Goal: Information Seeking & Learning: Learn about a topic

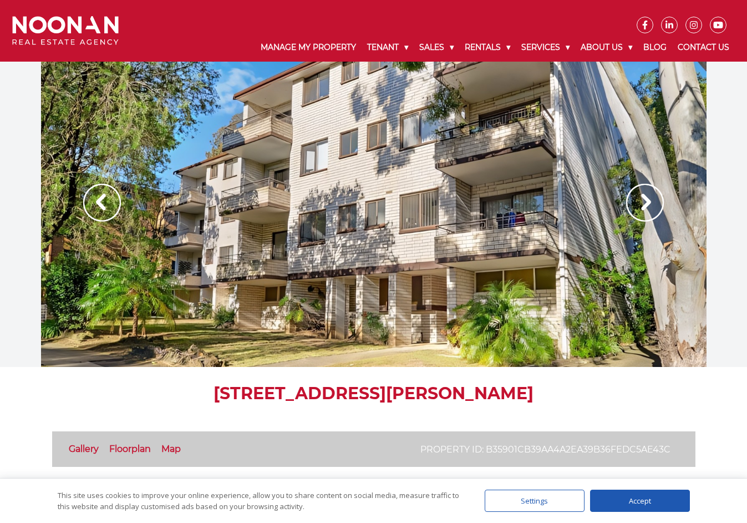
click at [631, 190] on img at bounding box center [645, 203] width 38 height 38
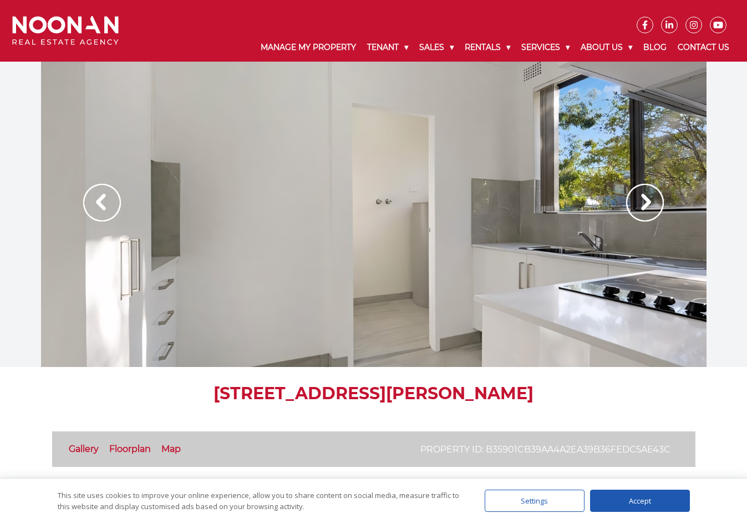
click at [635, 194] on img at bounding box center [645, 203] width 38 height 38
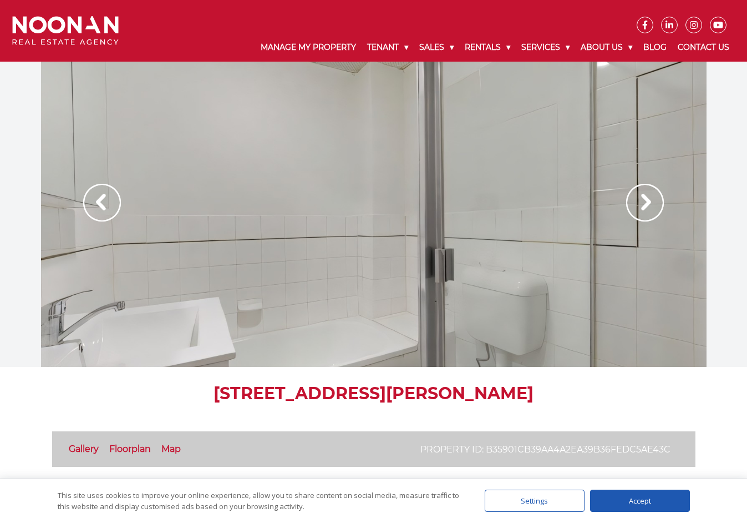
click at [635, 194] on img at bounding box center [645, 203] width 38 height 38
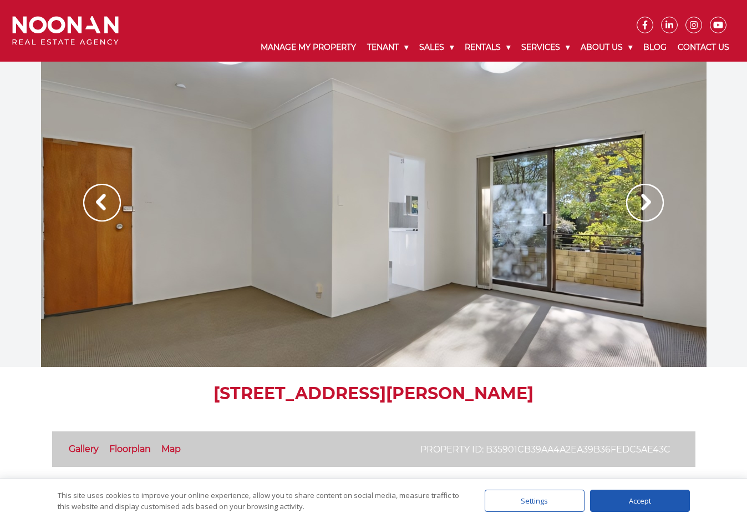
click at [635, 194] on img at bounding box center [645, 203] width 38 height 38
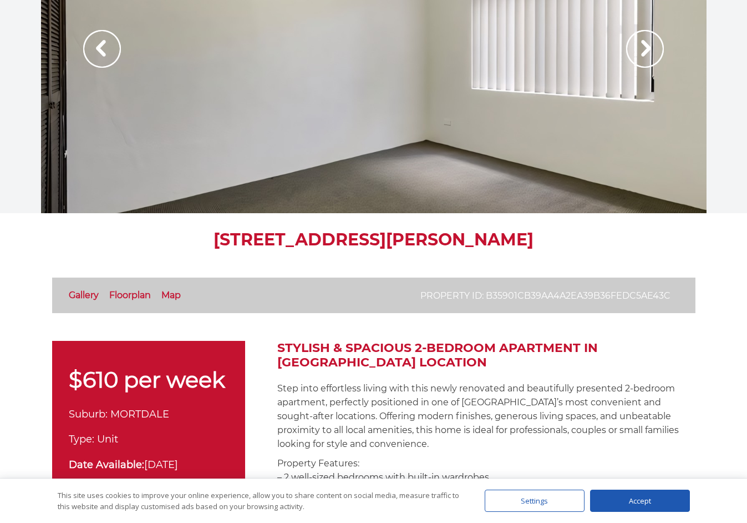
scroll to position [333, 0]
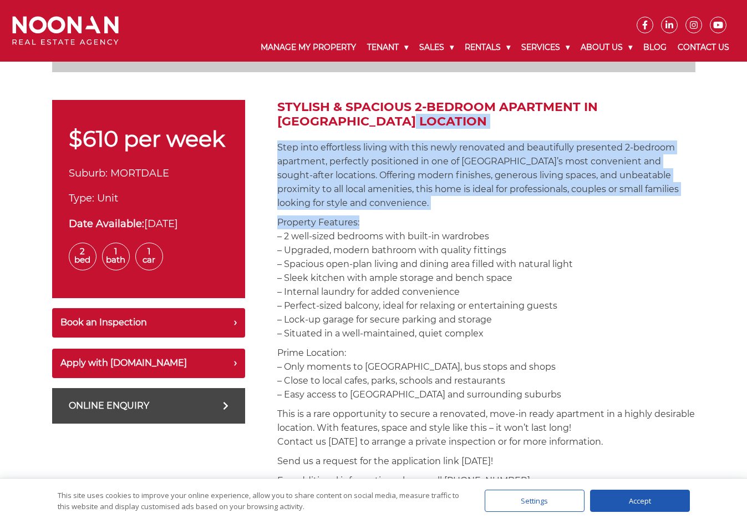
drag, startPoint x: 359, startPoint y: 122, endPoint x: 416, endPoint y: 222, distance: 114.8
click at [416, 222] on p "Property Features: – 2 well-sized bedrooms with built-in wardrobes – Upgraded, …" at bounding box center [486, 277] width 418 height 125
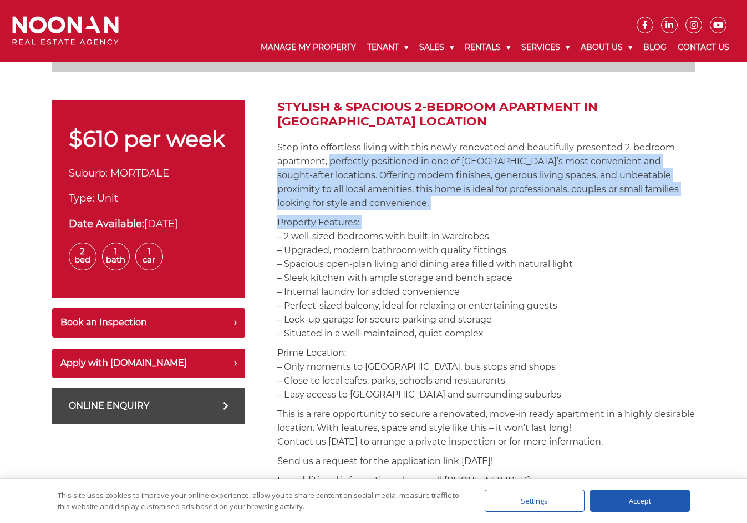
drag, startPoint x: 416, startPoint y: 222, endPoint x: 360, endPoint y: 157, distance: 85.4
click at [360, 157] on p "Step into effortless living with this newly renovated and beautifully presented…" at bounding box center [486, 174] width 418 height 69
